Goal: Transaction & Acquisition: Purchase product/service

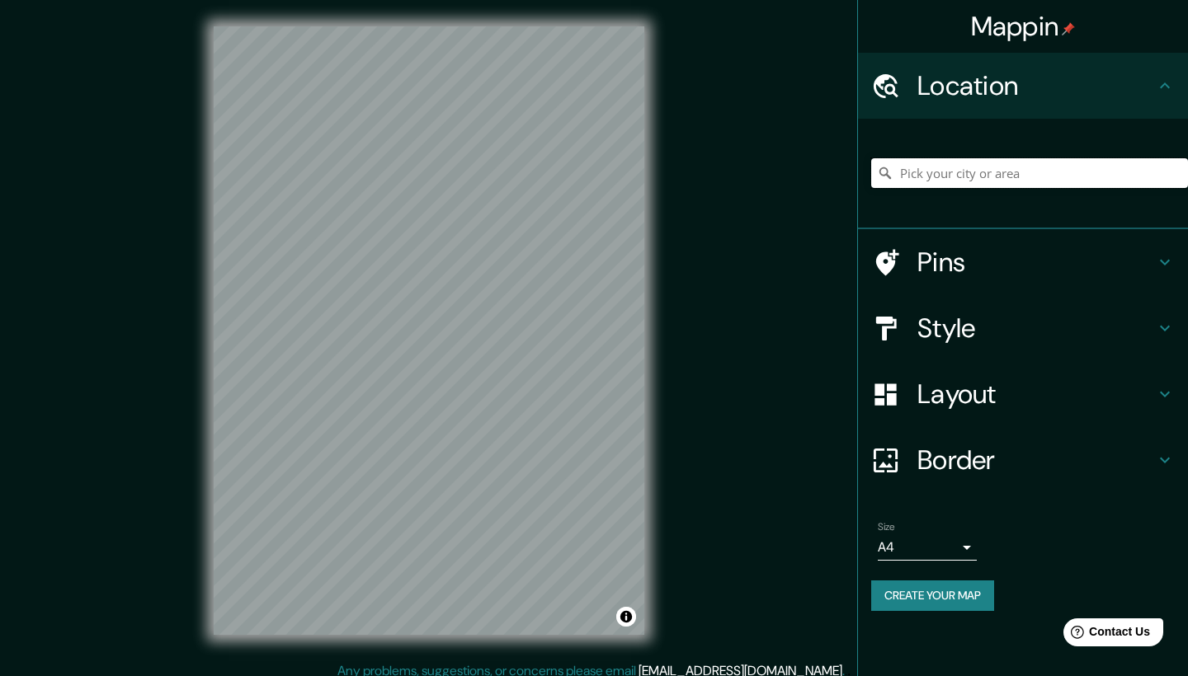
click at [964, 176] on input "Pick your city or area" at bounding box center [1029, 173] width 317 height 30
paste input "Pochotes s/n, [GEOGRAPHIC_DATA][PERSON_NAME], 56334 [GEOGRAPHIC_DATA], [GEOGRAP…"
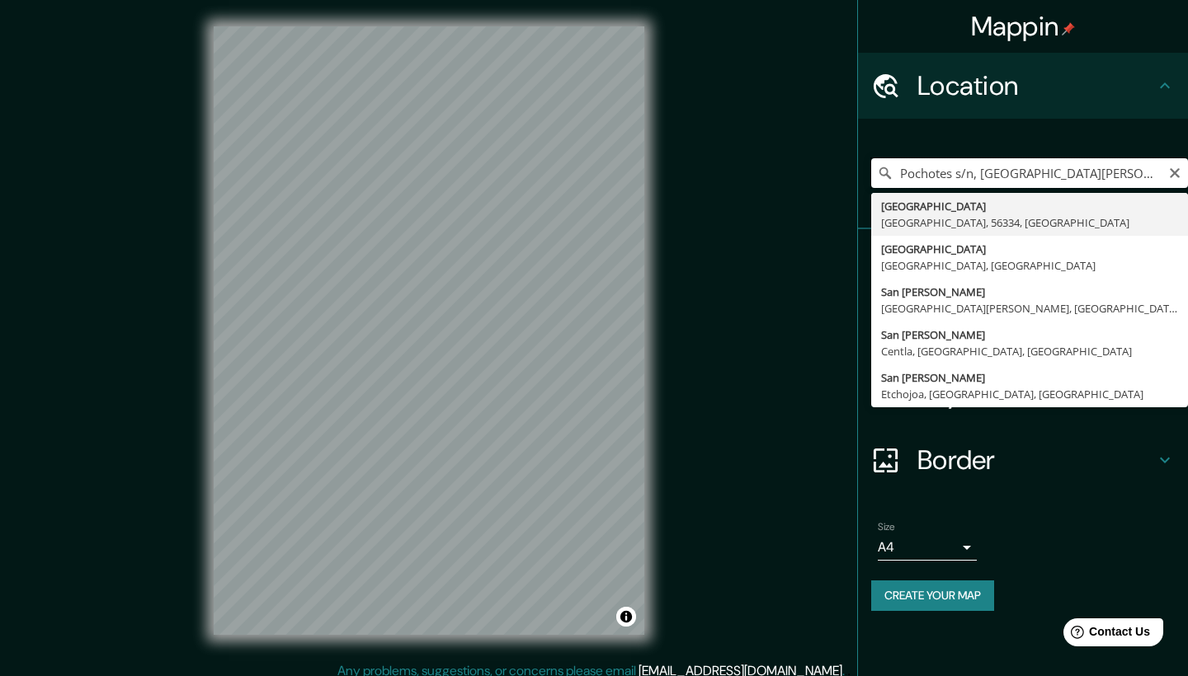
type input "[GEOGRAPHIC_DATA], [GEOGRAPHIC_DATA], 56334, [GEOGRAPHIC_DATA]"
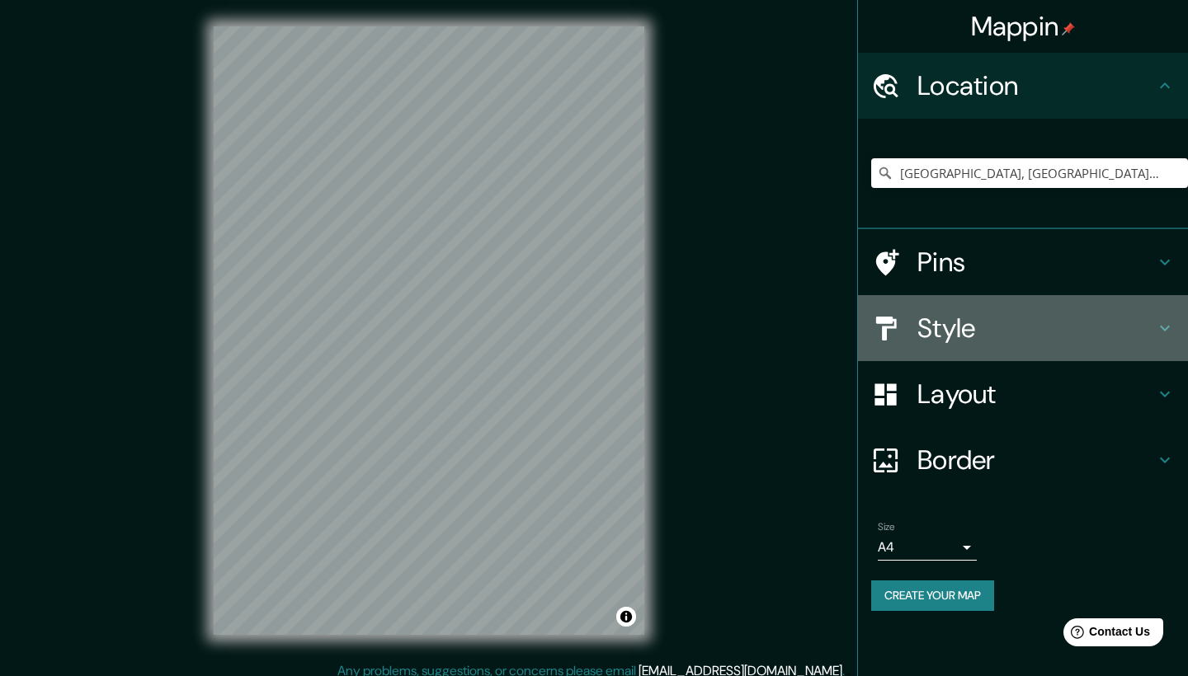
click at [940, 320] on h4 "Style" at bounding box center [1036, 328] width 238 height 33
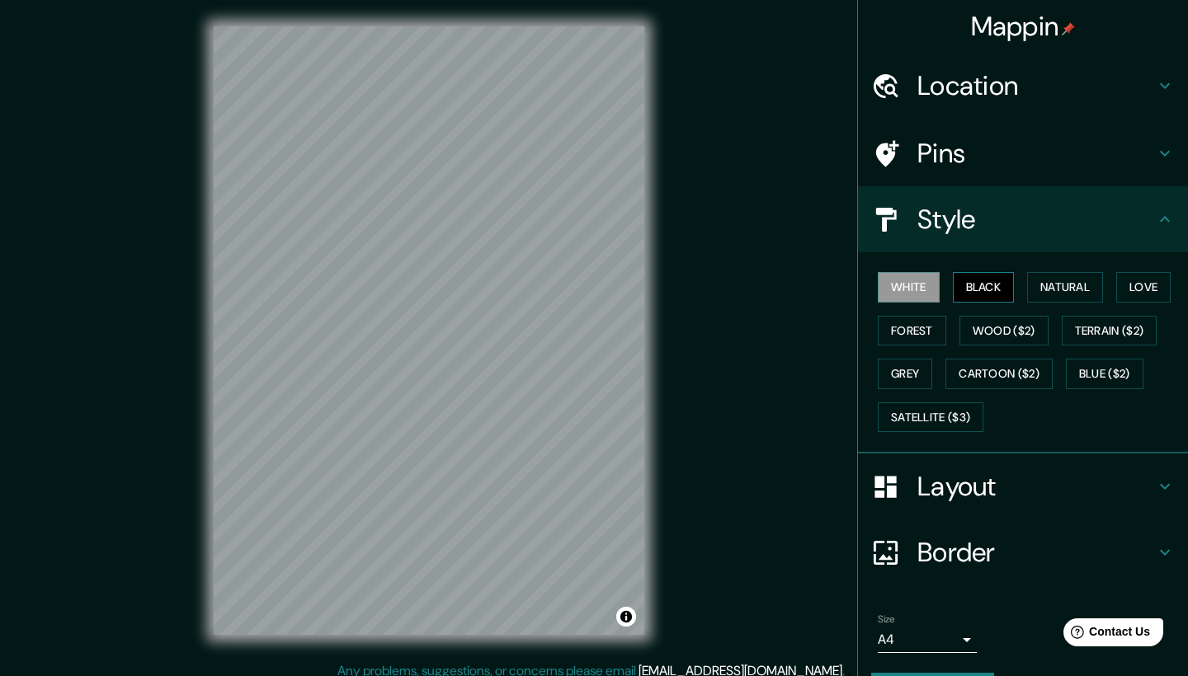
click at [969, 293] on button "Black" at bounding box center [984, 287] width 62 height 31
click at [923, 288] on button "White" at bounding box center [908, 287] width 62 height 31
click at [915, 327] on button "Forest" at bounding box center [911, 331] width 68 height 31
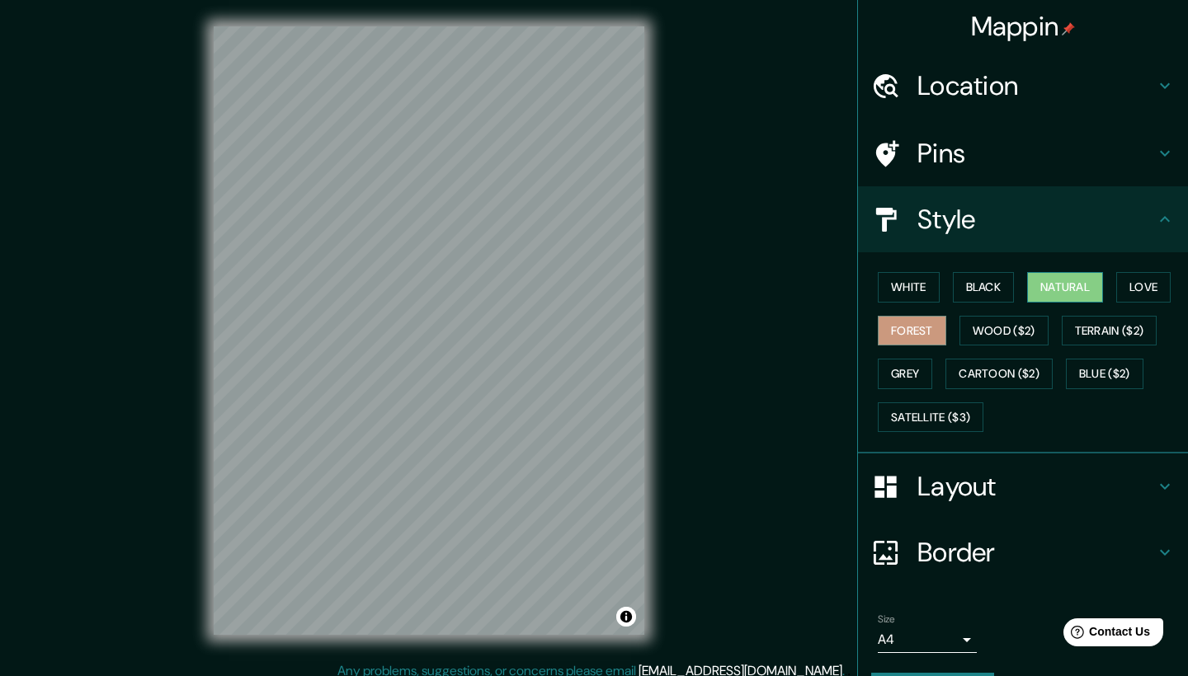
click at [1064, 291] on button "Natural" at bounding box center [1065, 287] width 76 height 31
click at [686, 344] on div "Mappin Location Chimalhuacán, Estado de México, 56334, México Chimalhuacán Esta…" at bounding box center [594, 344] width 1188 height 688
click at [543, 350] on div at bounding box center [544, 344] width 13 height 13
click at [906, 281] on button "White" at bounding box center [908, 287] width 62 height 31
click at [1058, 286] on button "Natural" at bounding box center [1065, 287] width 76 height 31
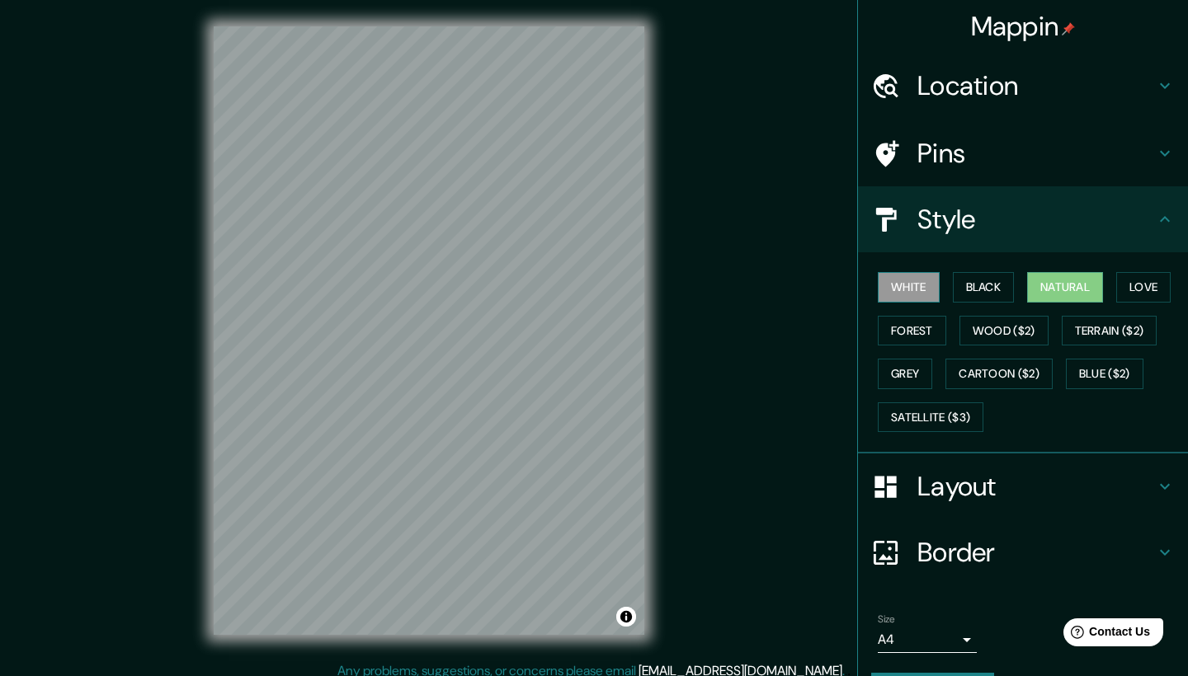
click at [922, 283] on button "White" at bounding box center [908, 287] width 62 height 31
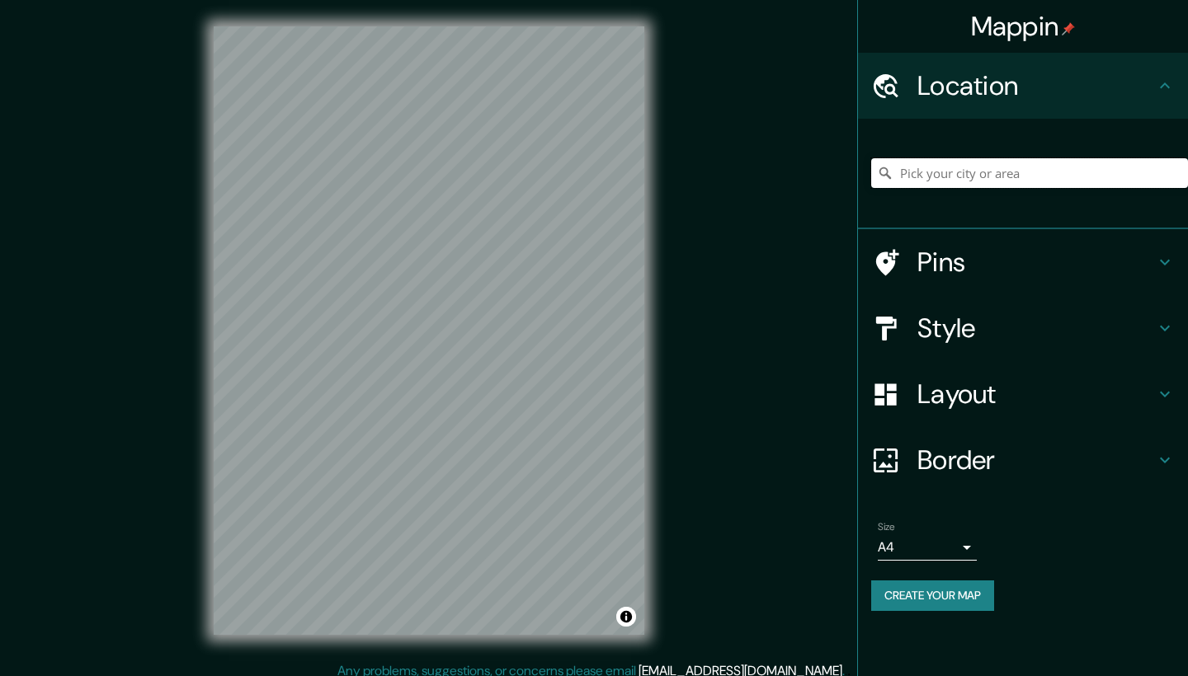
click at [934, 176] on input "Pick your city or area" at bounding box center [1029, 173] width 317 height 30
paste input "Av. [PERSON_NAME] s/n, [GEOGRAPHIC_DATA], 56334 [GEOGRAPHIC_DATA], [GEOGRAPHIC_…"
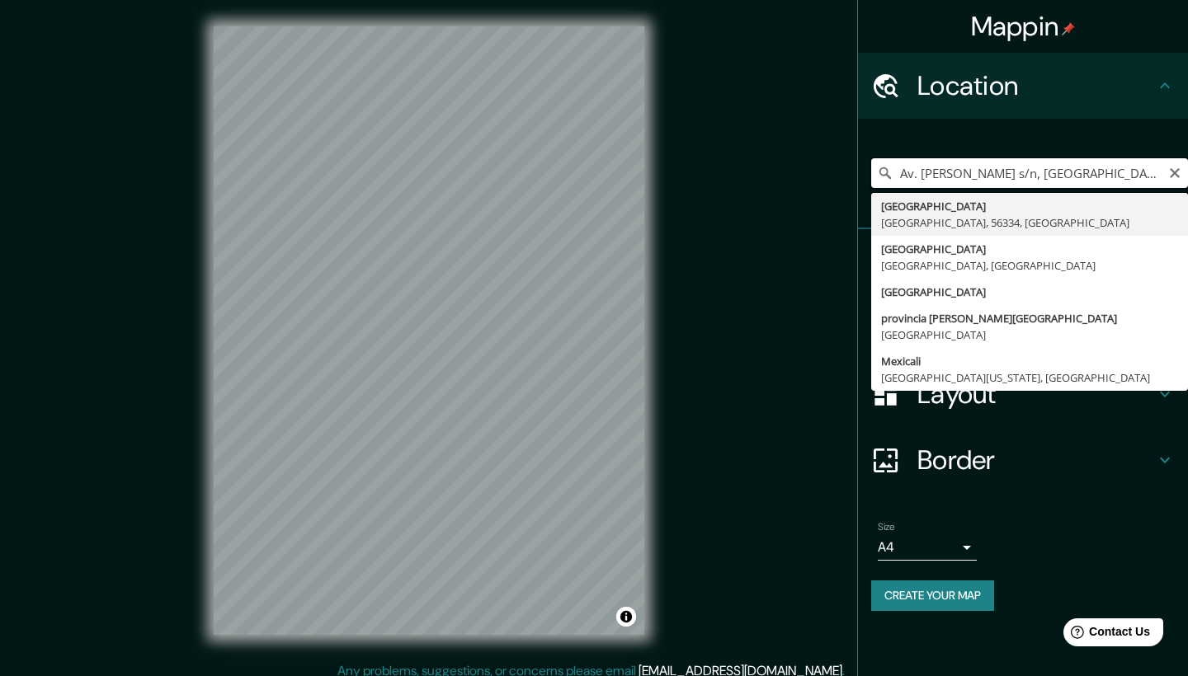
type input "[GEOGRAPHIC_DATA], [GEOGRAPHIC_DATA], 56334, [GEOGRAPHIC_DATA]"
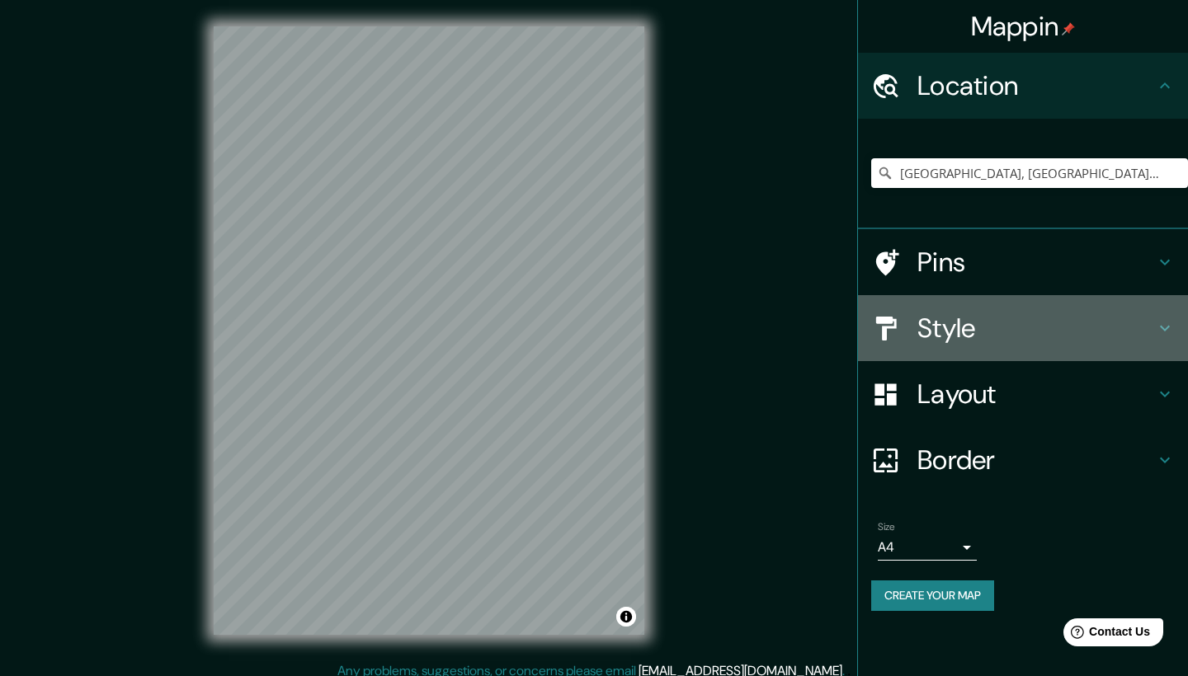
click at [931, 335] on h4 "Style" at bounding box center [1036, 328] width 238 height 33
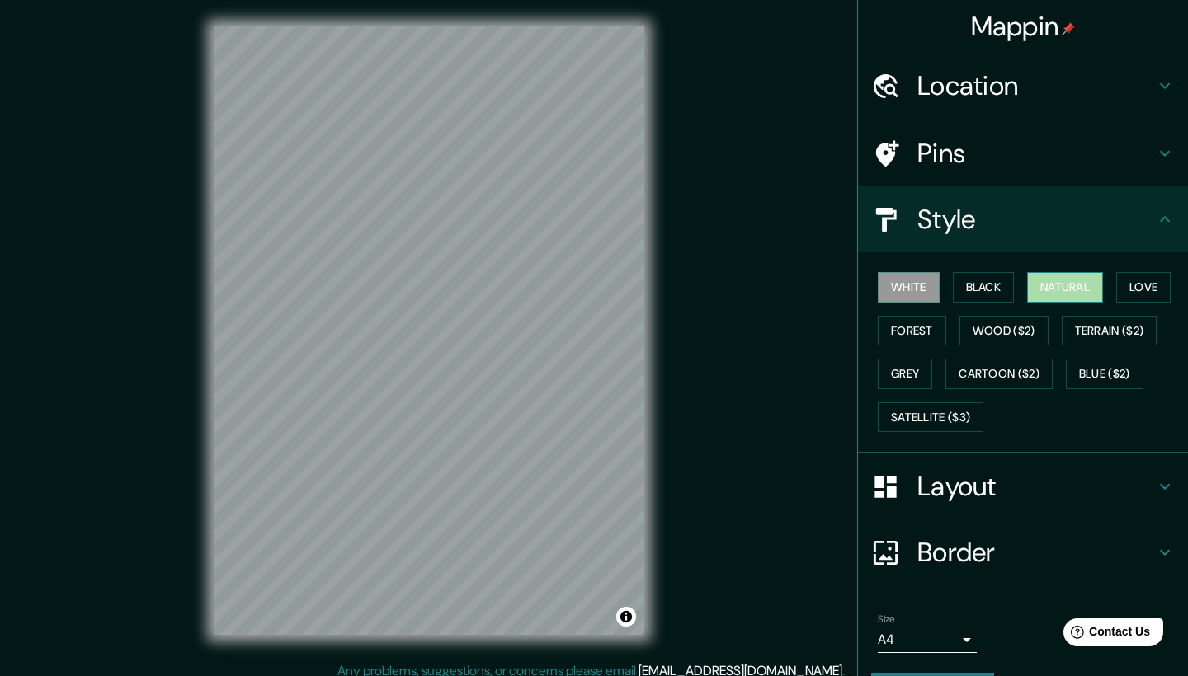
click at [1079, 284] on button "Natural" at bounding box center [1065, 287] width 76 height 31
click at [1014, 87] on h4 "Location" at bounding box center [1036, 85] width 238 height 33
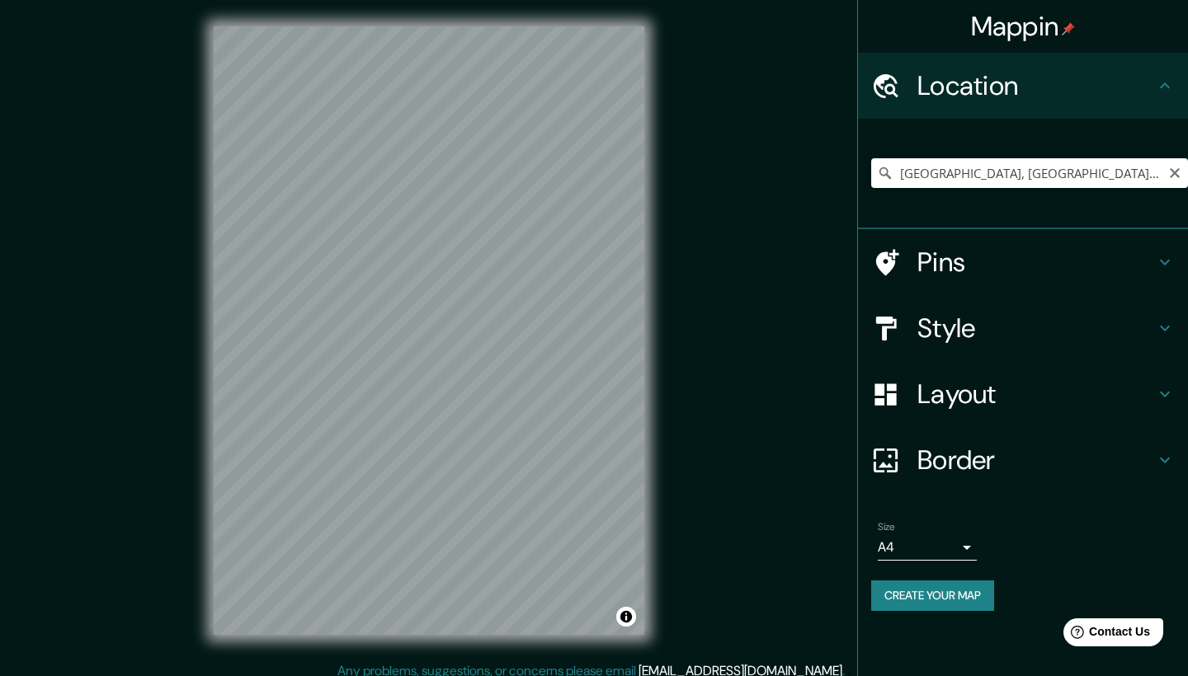
click at [1170, 173] on icon "Clear" at bounding box center [1174, 173] width 13 height 13
paste input "Av. [PERSON_NAME] 199-217, Curtidores, 56366 [GEOGRAPHIC_DATA], [GEOGRAPHIC_DAT…"
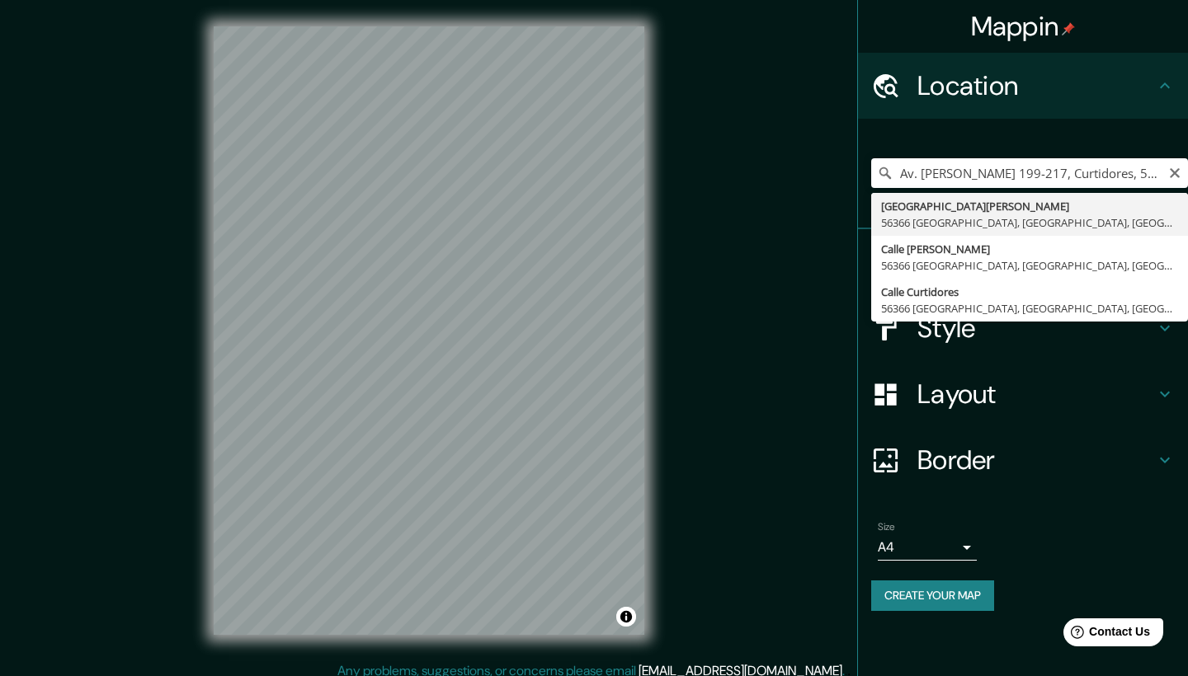
type input "Avenida [PERSON_NAME], [STREET_ADDRESS]"
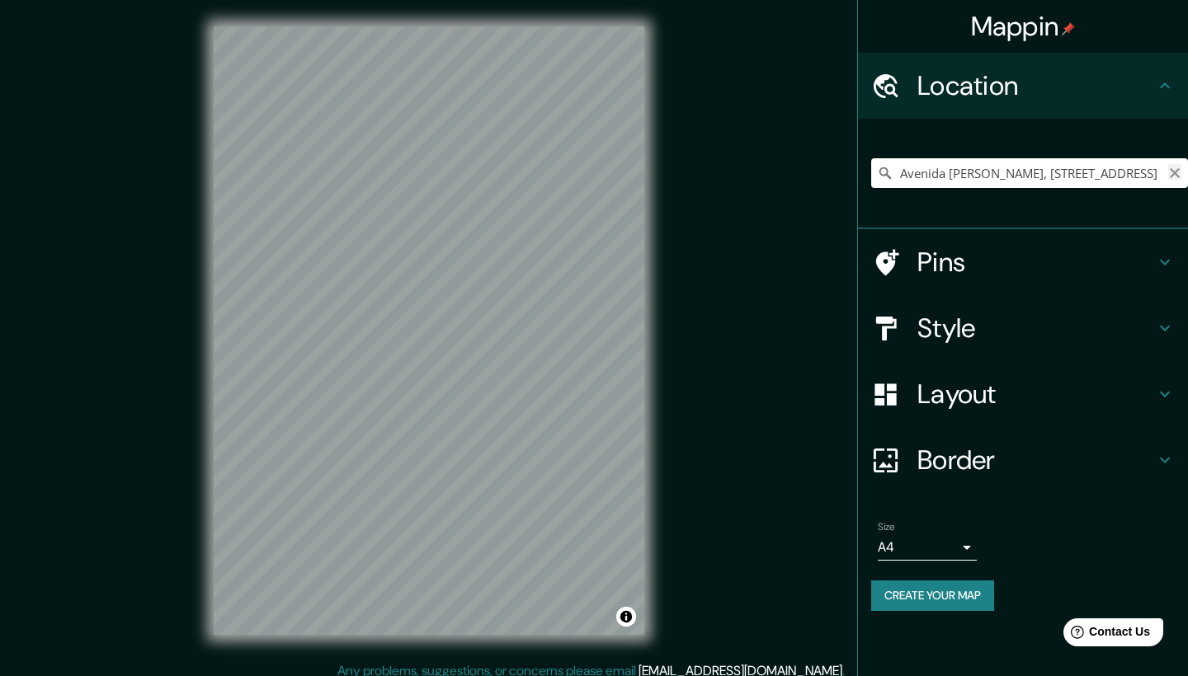
click at [1174, 175] on icon "Clear" at bounding box center [1174, 173] width 13 height 13
paste input "Manzana 068, [GEOGRAPHIC_DATA], 56334 [GEOGRAPHIC_DATA], [GEOGRAPHIC_DATA]."
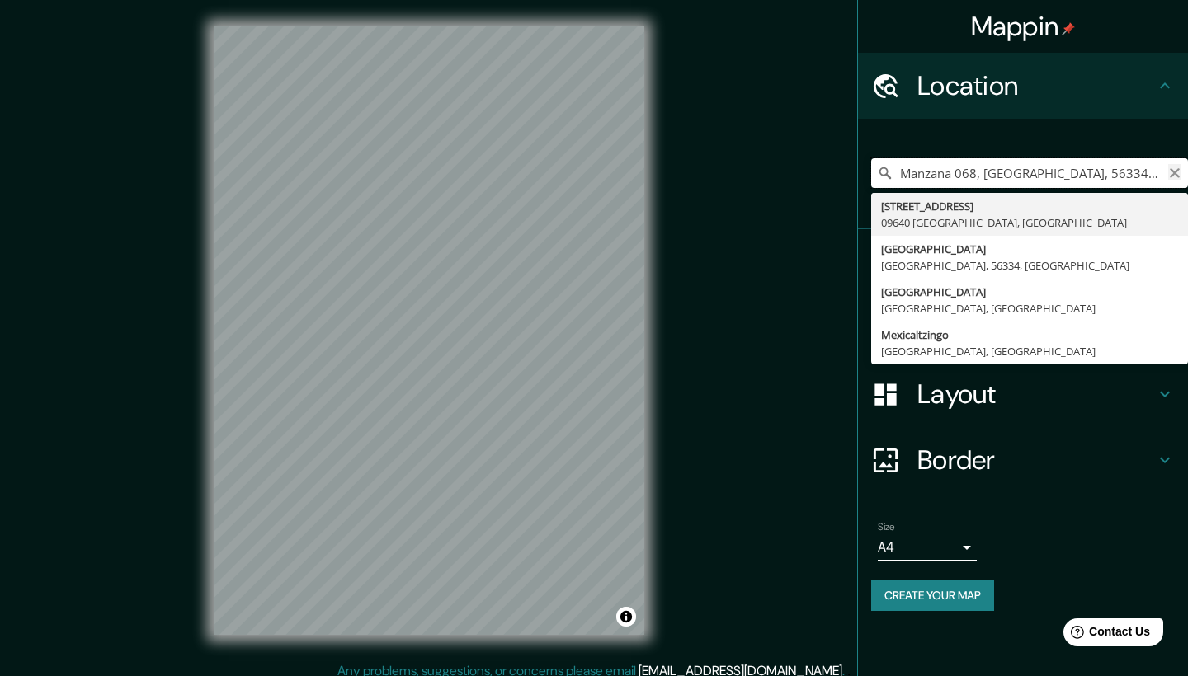
type input "[STREET_ADDRESS]"
